Goal: Check status: Check status

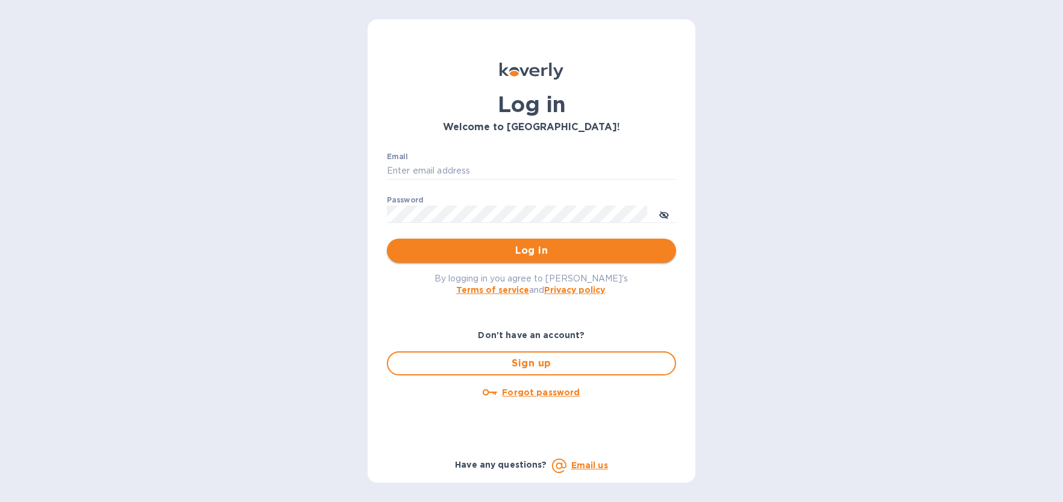
type input "[EMAIL_ADDRESS][DOMAIN_NAME]"
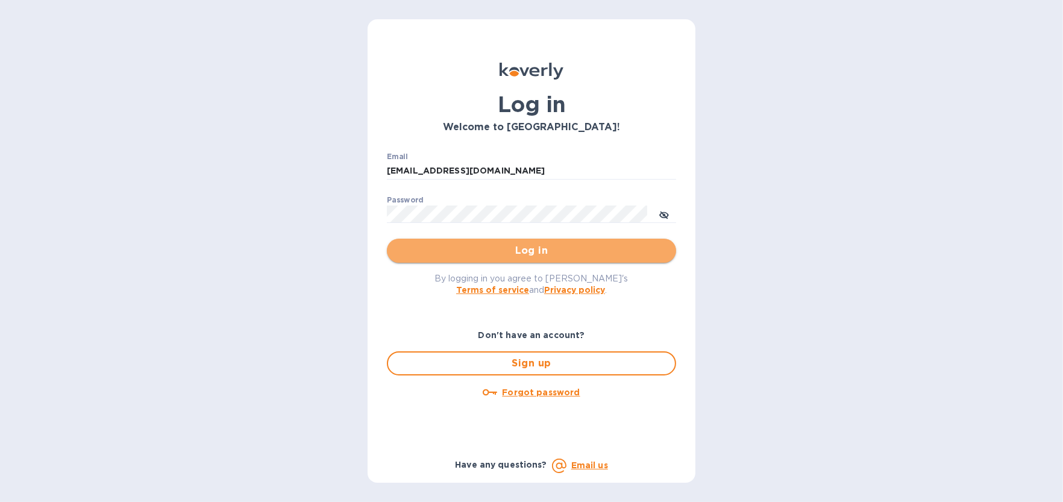
click at [479, 248] on span "Log in" at bounding box center [532, 251] width 270 height 14
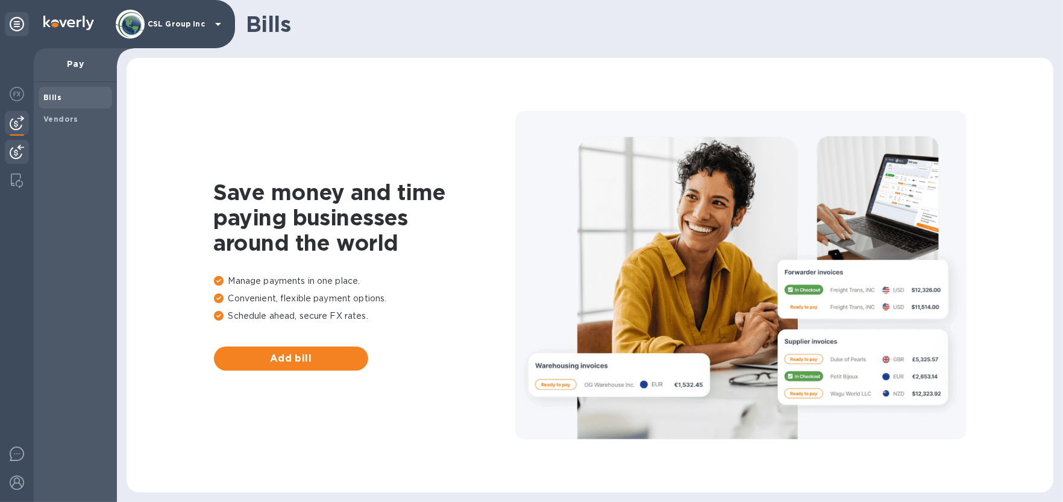
click at [22, 149] on img at bounding box center [17, 152] width 14 height 14
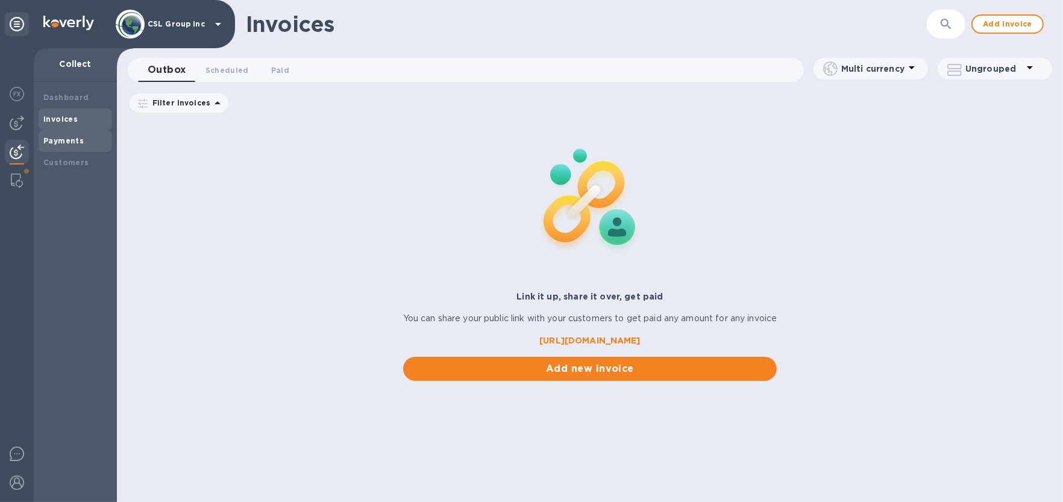
click at [72, 145] on div "Payments" at bounding box center [75, 141] width 64 height 12
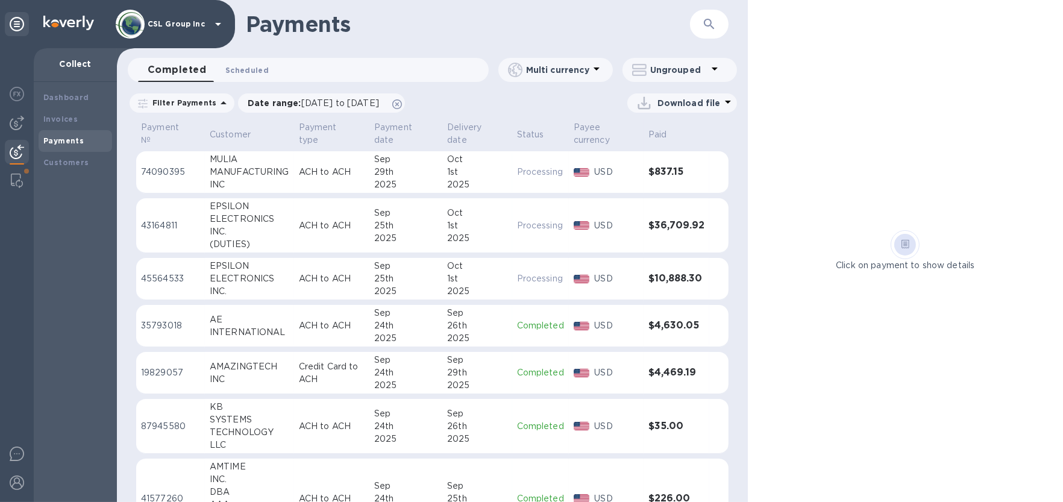
click at [234, 68] on span "Scheduled 0" at bounding box center [246, 70] width 43 height 13
